Goal: Communication & Community: Answer question/provide support

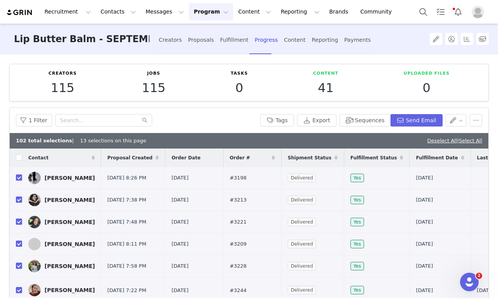
scroll to position [230, 368]
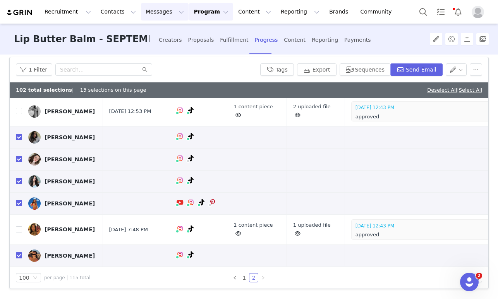
click at [154, 12] on button "Messages Messages" at bounding box center [165, 11] width 48 height 17
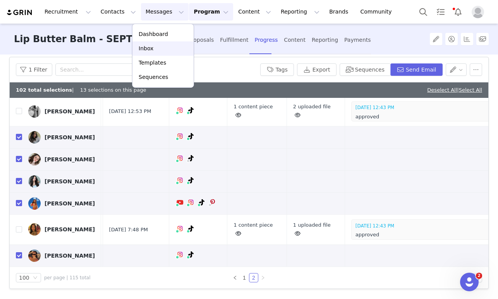
click at [155, 46] on div "Inbox" at bounding box center [163, 49] width 52 height 8
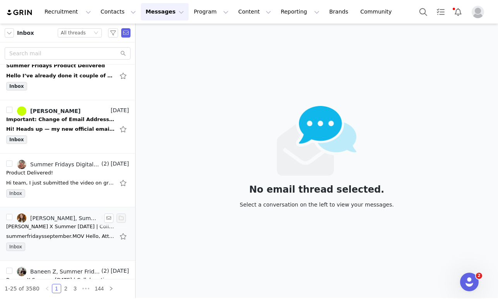
scroll to position [415, 0]
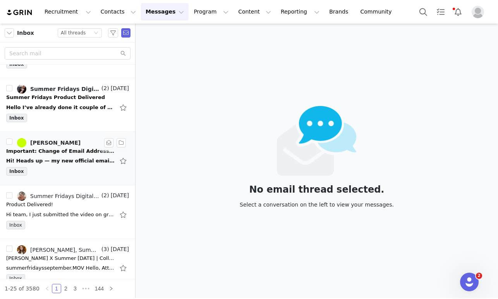
click at [55, 162] on div "Hi! Heads up — my new official email is: [EMAIL_ADDRESS][DOMAIN_NAME] Please up…" at bounding box center [60, 161] width 108 height 8
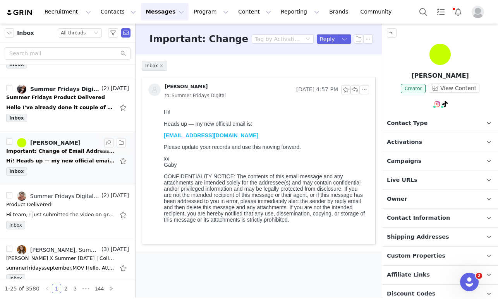
scroll to position [0, 0]
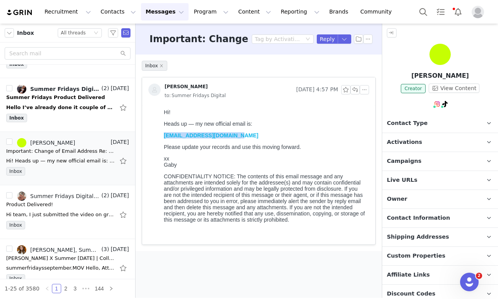
drag, startPoint x: 244, startPoint y: 135, endPoint x: 165, endPoint y: 135, distance: 78.6
click at [165, 135] on p "[EMAIL_ADDRESS][DOMAIN_NAME]" at bounding box center [265, 135] width 202 height 6
copy link "[EMAIL_ADDRESS][DOMAIN_NAME]"
click at [483, 217] on link at bounding box center [488, 218] width 19 height 19
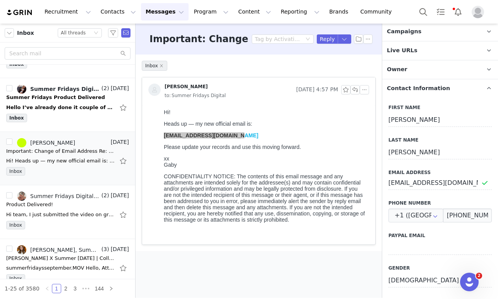
scroll to position [131, 0]
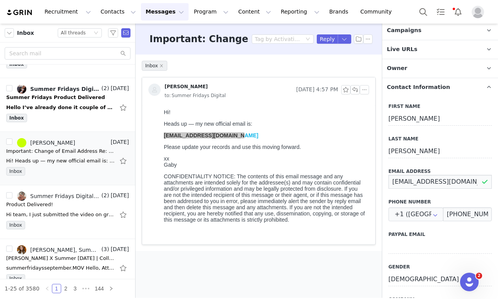
drag, startPoint x: 467, startPoint y: 180, endPoint x: 391, endPoint y: 180, distance: 76.2
paste input "mgmt.gmarshall"
click at [485, 182] on input "[EMAIL_ADDRESS][DOMAIN_NAME]" at bounding box center [439, 182] width 103 height 14
click at [486, 181] on input "[EMAIL_ADDRESS][DOMAIN_NAME]" at bounding box center [439, 182] width 103 height 14
type input "[EMAIL_ADDRESS][DOMAIN_NAME]"
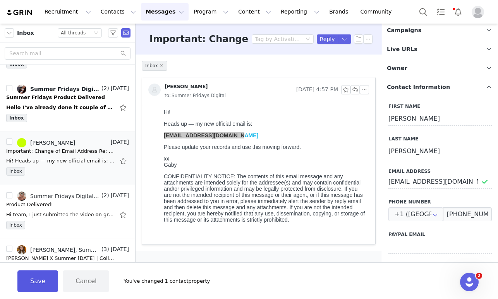
click at [41, 281] on button "Save" at bounding box center [37, 281] width 41 height 22
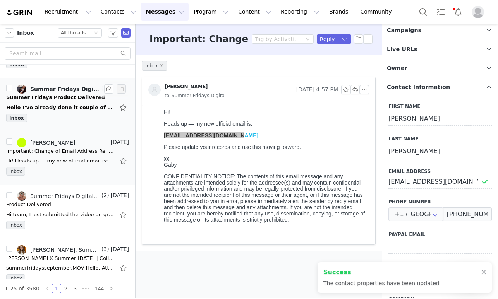
click at [63, 106] on div "Hello I’ve already done it couple of days ago In case you didn’t see it [URL][D…" at bounding box center [60, 108] width 108 height 8
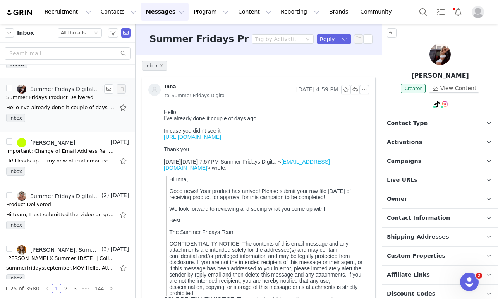
scroll to position [0, 0]
click at [215, 140] on link "[URL][DOMAIN_NAME]" at bounding box center [192, 137] width 57 height 6
click at [355, 85] on button "button" at bounding box center [354, 89] width 9 height 9
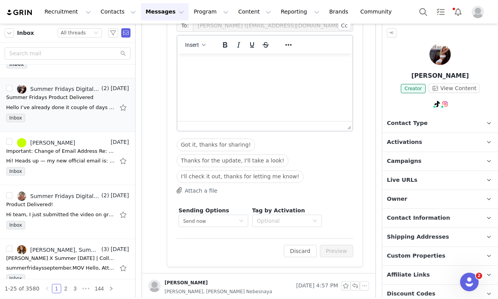
scroll to position [407, 0]
click at [225, 65] on p "Rich Text Area. Press ALT-0 for help." at bounding box center [264, 64] width 163 height 9
click at [181, 79] on html "Hi [PERSON_NAME], Do you mind sharing" at bounding box center [264, 71] width 175 height 36
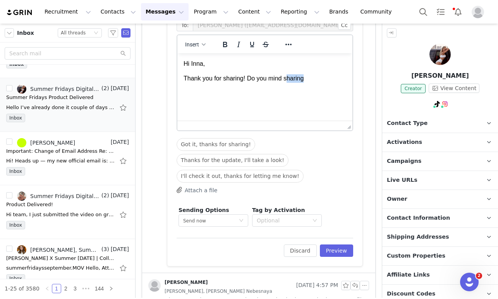
drag, startPoint x: 305, startPoint y: 80, endPoint x: 288, endPoint y: 81, distance: 16.6
click at [288, 81] on p "Thank you for sharing! Do you mind sharing" at bounding box center [264, 78] width 163 height 9
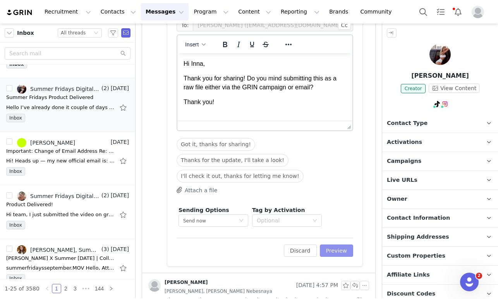
click at [341, 254] on button "Preview" at bounding box center [337, 251] width 34 height 12
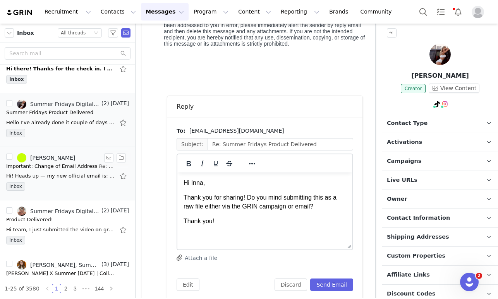
scroll to position [397, 0]
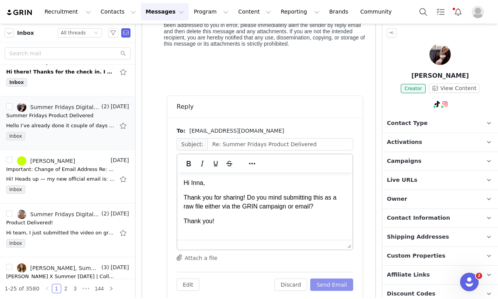
click at [329, 287] on button "Send Email" at bounding box center [331, 285] width 43 height 12
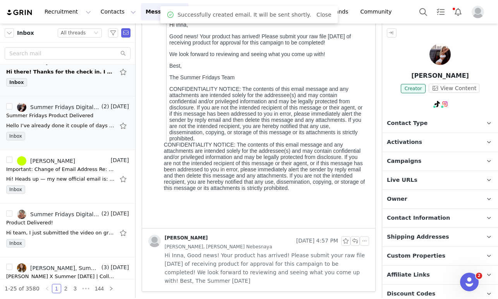
click at [67, 82] on div "Inbox" at bounding box center [67, 84] width 123 height 12
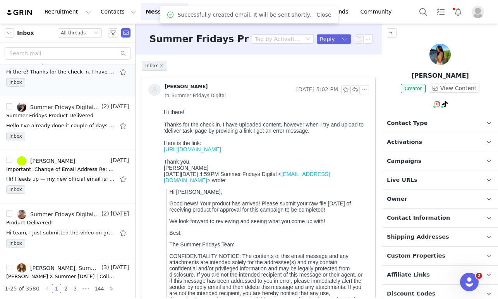
scroll to position [0, 0]
click at [221, 152] on link "[URL][DOMAIN_NAME]" at bounding box center [192, 149] width 57 height 6
click at [354, 87] on button "button" at bounding box center [354, 89] width 9 height 9
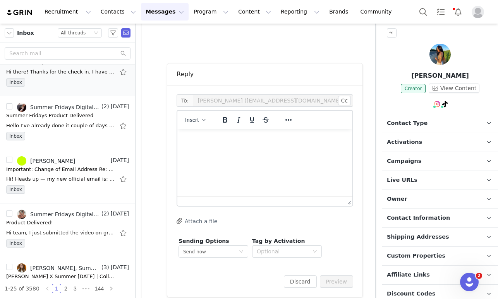
click at [199, 136] on p "Rich Text Area. Press ALT-0 for help." at bounding box center [264, 139] width 163 height 9
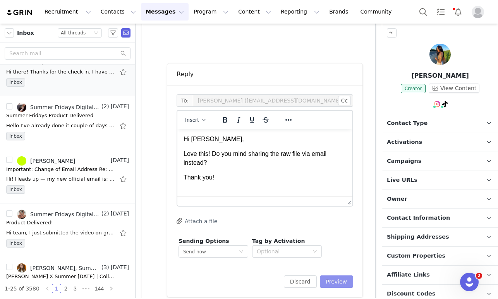
click at [339, 279] on button "Preview" at bounding box center [337, 282] width 34 height 12
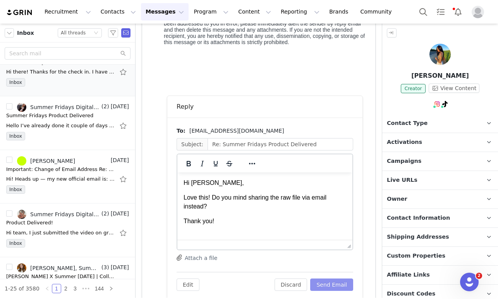
click at [334, 279] on button "Send Email" at bounding box center [331, 285] width 43 height 12
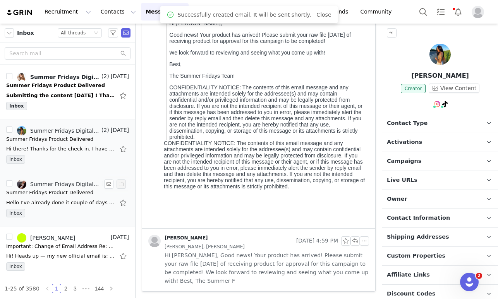
scroll to position [318, 0]
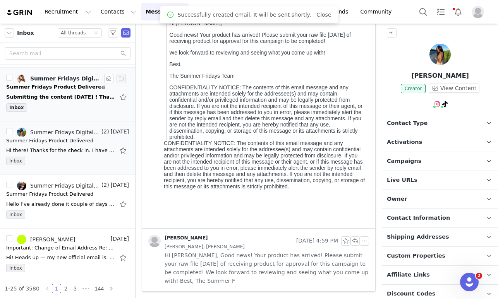
click at [67, 100] on div "Submitting the content [DATE] ! Thank you for the reminder! [DATE][DATE] 7:57 P…" at bounding box center [67, 97] width 123 height 12
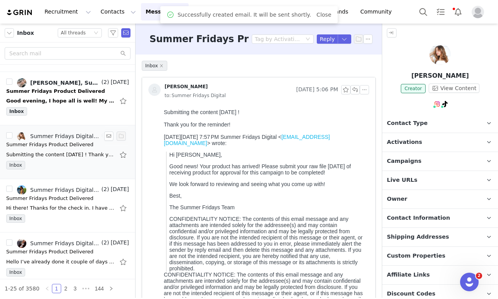
scroll to position [258, 0]
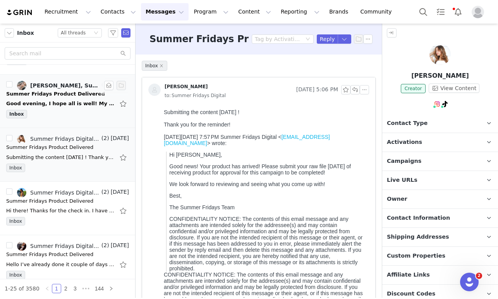
click at [56, 102] on div "Good evening, I hope all is well! My deliverable has been uploaded to TikTok (l…" at bounding box center [60, 104] width 108 height 8
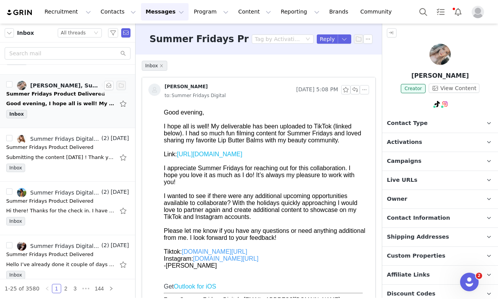
scroll to position [0, 0]
click at [218, 154] on link "[URL][DOMAIN_NAME]" at bounding box center [209, 154] width 65 height 7
click at [357, 92] on button "button" at bounding box center [354, 89] width 9 height 9
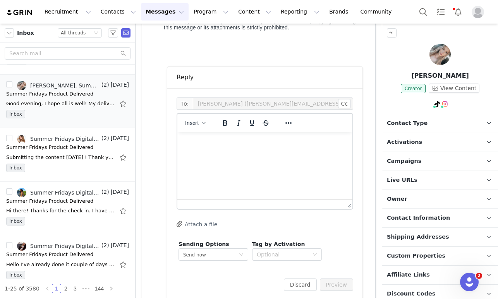
click at [188, 145] on p "Rich Text Area. Press ALT-0 for help." at bounding box center [264, 142] width 163 height 9
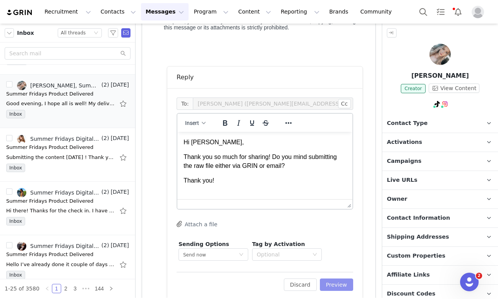
click at [327, 282] on button "Preview" at bounding box center [337, 285] width 34 height 12
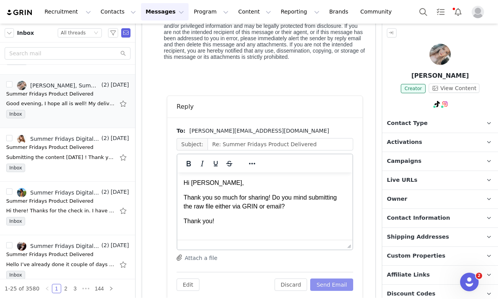
click at [337, 283] on button "Send Email" at bounding box center [331, 285] width 43 height 12
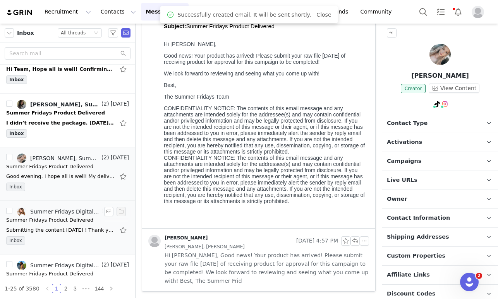
scroll to position [175, 0]
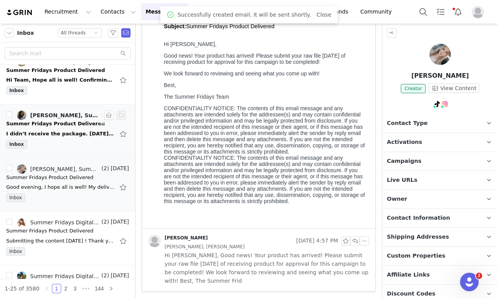
click at [50, 145] on div "Inbox" at bounding box center [67, 146] width 123 height 12
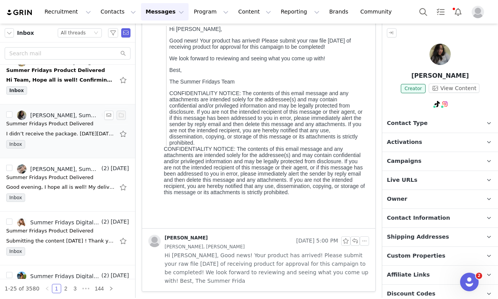
scroll to position [0, 0]
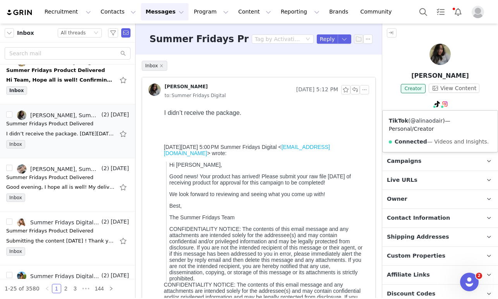
click at [425, 120] on link "@alinaodair" at bounding box center [426, 121] width 33 height 6
click at [431, 122] on link "@alinaodair.ugc" at bounding box center [443, 121] width 43 height 6
click at [477, 65] on div at bounding box center [440, 56] width 116 height 24
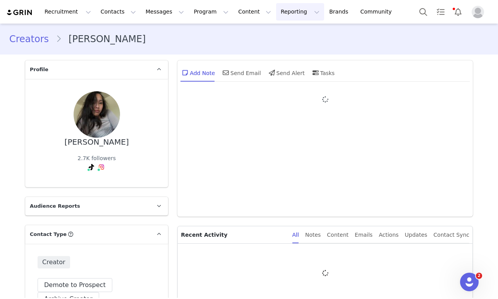
type input "+1 ([GEOGRAPHIC_DATA])"
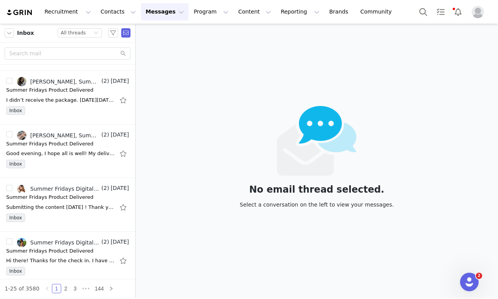
scroll to position [179, 0]
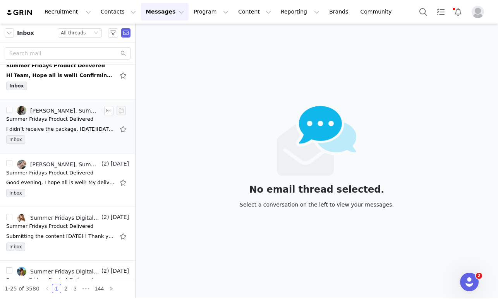
click at [45, 113] on div "[PERSON_NAME], Summer Fridays Digital" at bounding box center [65, 111] width 70 height 6
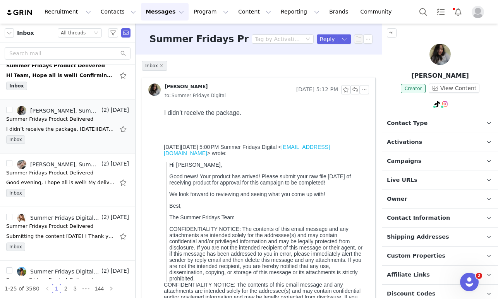
scroll to position [0, 0]
click at [486, 126] on span at bounding box center [488, 123] width 9 height 9
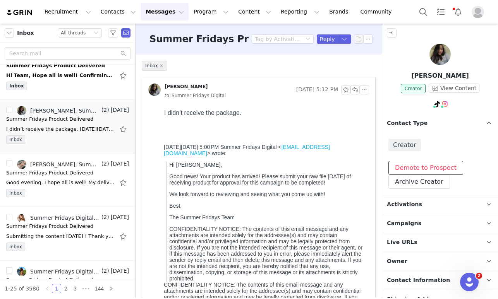
click at [446, 166] on button "Demote to Prospect" at bounding box center [425, 168] width 75 height 14
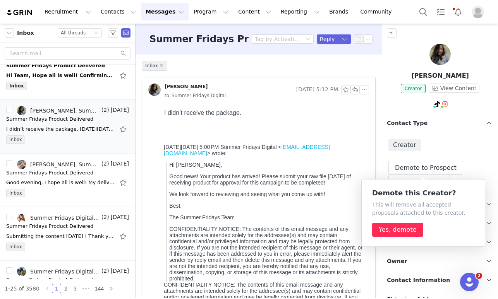
click at [401, 230] on button "Yes, demote" at bounding box center [397, 230] width 51 height 14
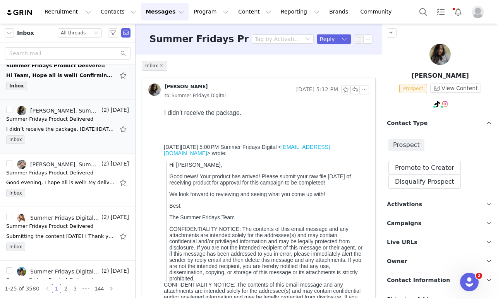
click at [48, 72] on div "Hi Team, Hope all is well! Confirming I just received my product [DATE] :) So e…" at bounding box center [60, 76] width 108 height 8
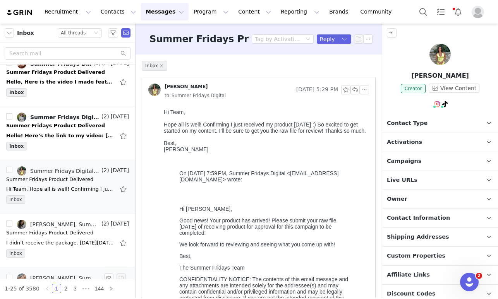
scroll to position [65, 0]
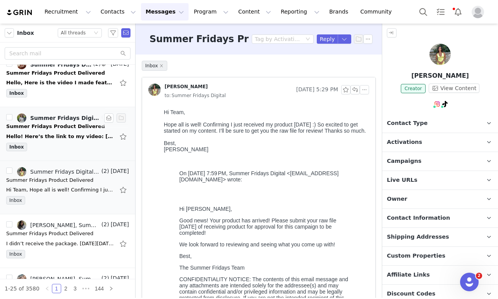
click at [71, 139] on div "Hello! Here’s the link to my video: [URL][DOMAIN_NAME] Best, [PERSON_NAME] On […" at bounding box center [60, 137] width 108 height 8
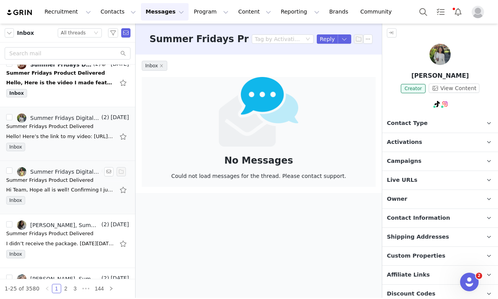
click at [51, 178] on div "Summer Fridays Product Delivered" at bounding box center [49, 180] width 87 height 8
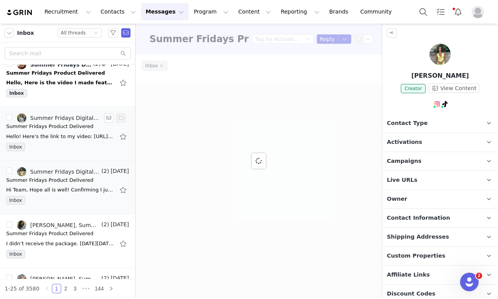
click at [52, 140] on div "Hello! Here’s the link to my video: [URL][DOMAIN_NAME] Best, [PERSON_NAME] On […" at bounding box center [67, 136] width 123 height 12
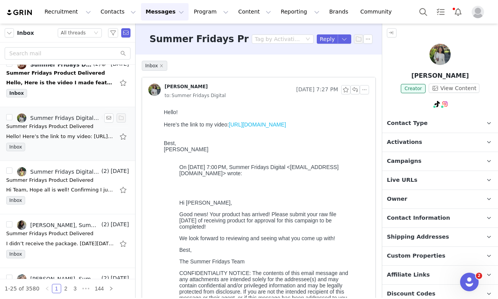
scroll to position [0, 0]
click at [265, 126] on link "[URL][DOMAIN_NAME]" at bounding box center [257, 125] width 57 height 6
click at [356, 92] on button "button" at bounding box center [354, 89] width 9 height 9
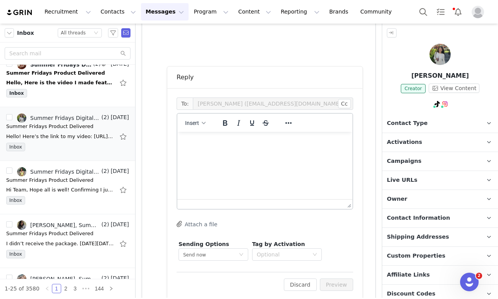
click at [192, 142] on p "Rich Text Area. Press ALT-0 for help." at bounding box center [264, 142] width 163 height 9
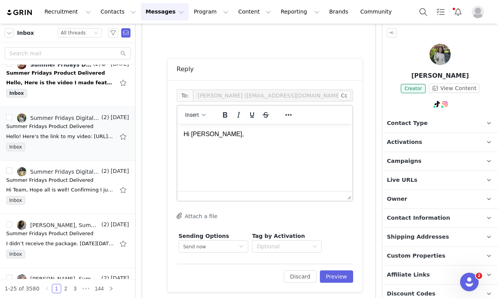
scroll to position [383, 0]
click at [255, 149] on p "Thank you for sharing! DO you mind submitting" at bounding box center [264, 148] width 163 height 9
click at [315, 147] on p "Thank you for sharing! Do you mind submitting" at bounding box center [264, 148] width 163 height 9
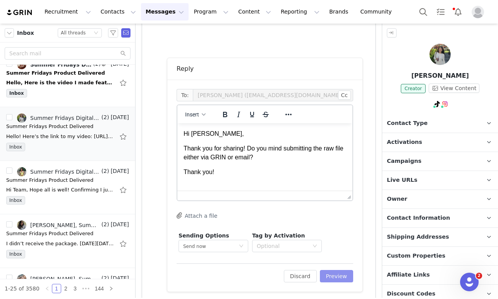
click at [347, 274] on button "Preview" at bounding box center [337, 276] width 34 height 12
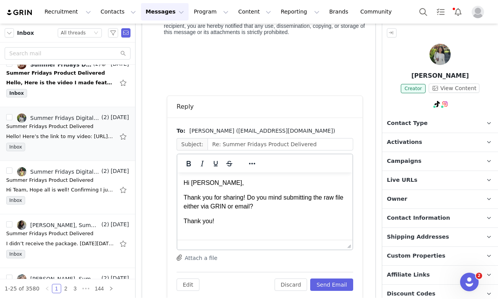
scroll to position [0, 0]
click at [336, 288] on button "Send Email" at bounding box center [331, 285] width 43 height 12
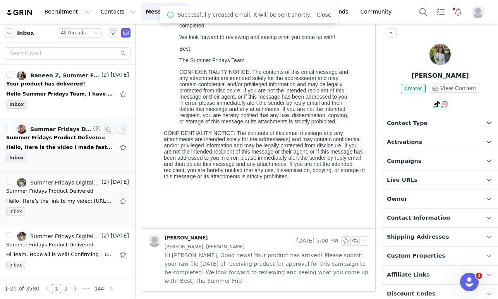
click at [62, 150] on div "Hello, Here is the video I made featuring the lip glosses I received. Below is …" at bounding box center [60, 148] width 108 height 8
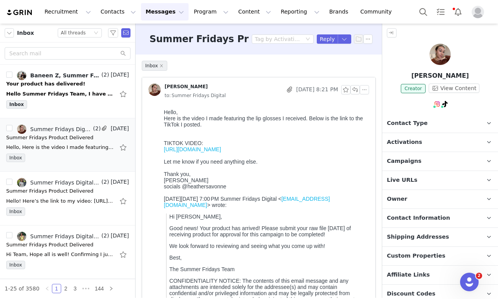
click at [210, 151] on link "[URL][DOMAIN_NAME]" at bounding box center [192, 149] width 57 height 6
click at [354, 88] on button "button" at bounding box center [354, 89] width 9 height 9
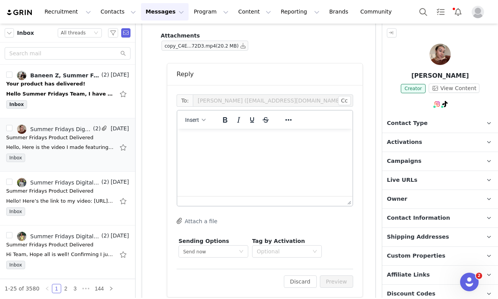
click at [192, 146] on html at bounding box center [264, 139] width 175 height 21
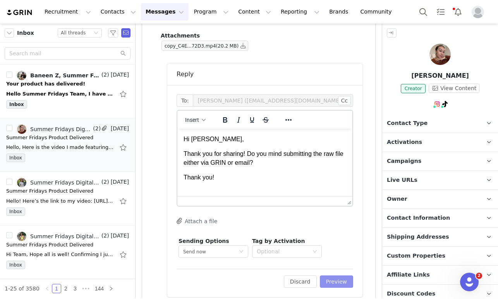
click at [333, 282] on button "Preview" at bounding box center [337, 282] width 34 height 12
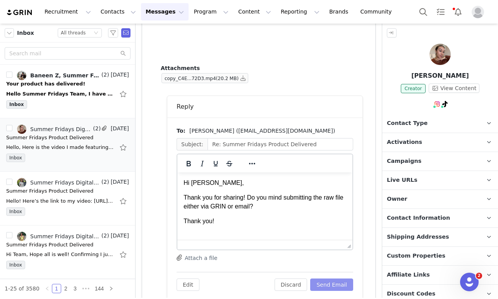
click at [333, 282] on button "Send Email" at bounding box center [331, 285] width 43 height 12
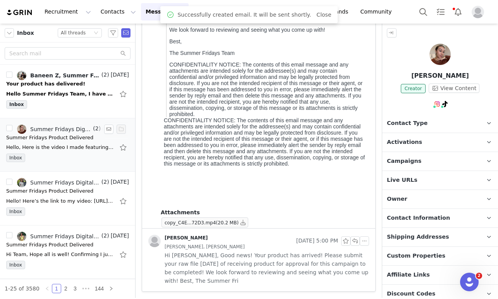
scroll to position [216, 0]
click at [56, 101] on div "Inbox" at bounding box center [67, 106] width 123 height 12
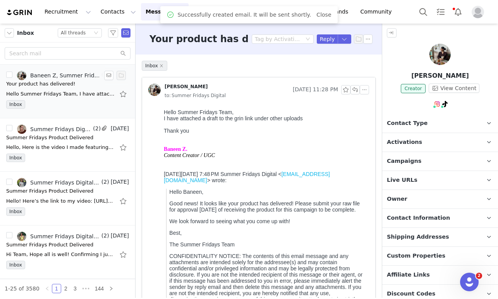
scroll to position [0, 0]
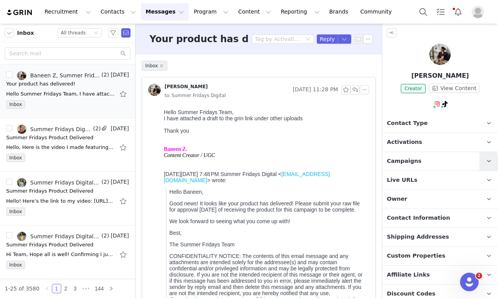
click at [486, 160] on icon at bounding box center [488, 161] width 4 height 5
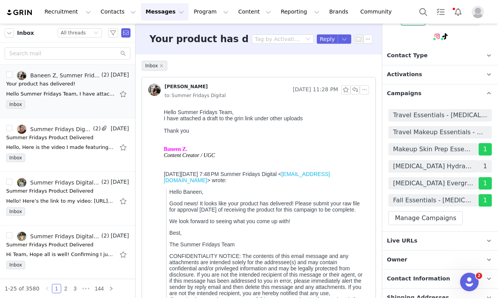
scroll to position [70, 0]
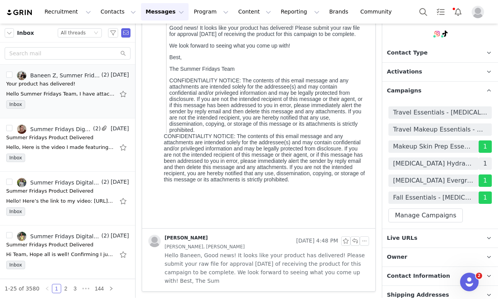
click at [295, 264] on span "Hello Baneen, Good news! It looks like your product has delivered! Please submi…" at bounding box center [266, 268] width 204 height 34
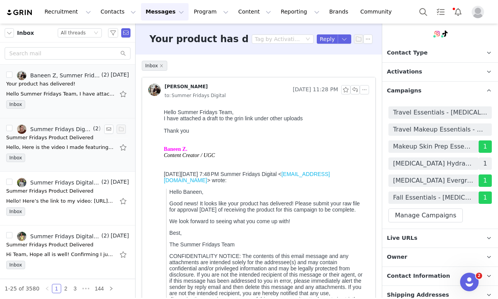
scroll to position [0, 0]
